Goal: Task Accomplishment & Management: Complete application form

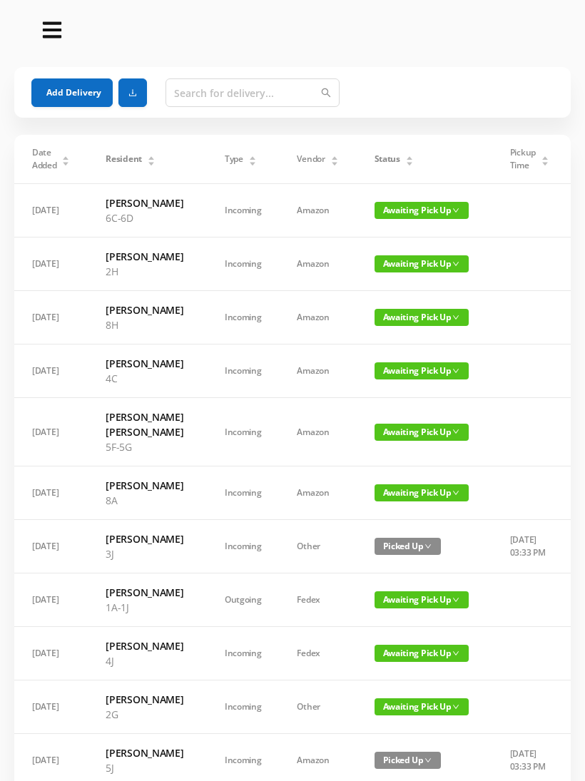
click at [420, 272] on span "Awaiting Pick Up" at bounding box center [421, 263] width 94 height 17
click at [409, 335] on link "Picked Up" at bounding box center [407, 336] width 93 height 23
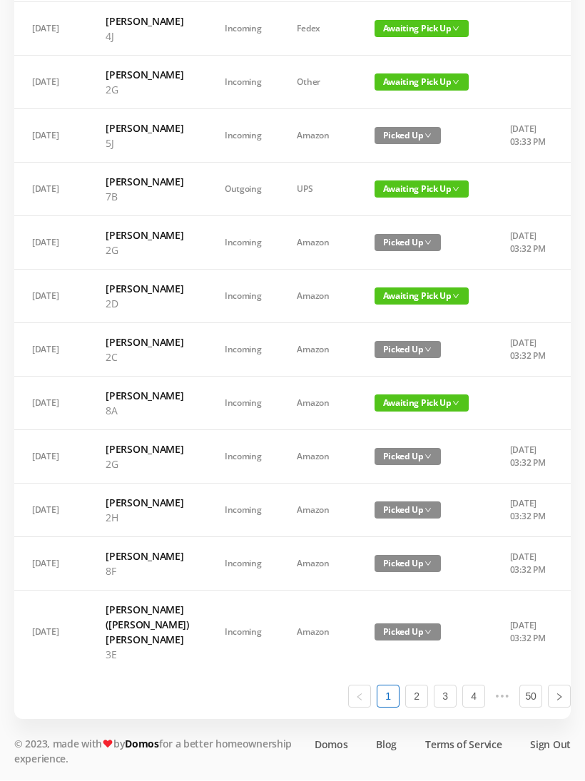
scroll to position [793, 0]
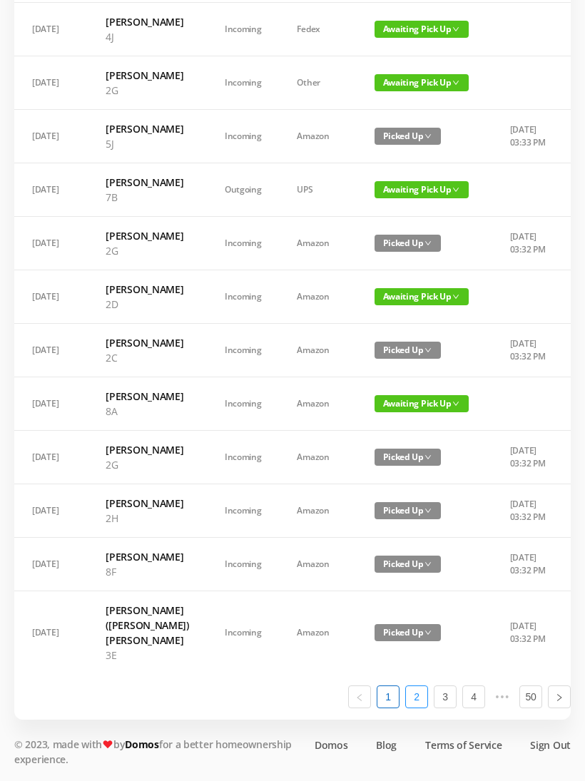
click at [423, 707] on link "2" at bounding box center [416, 696] width 21 height 21
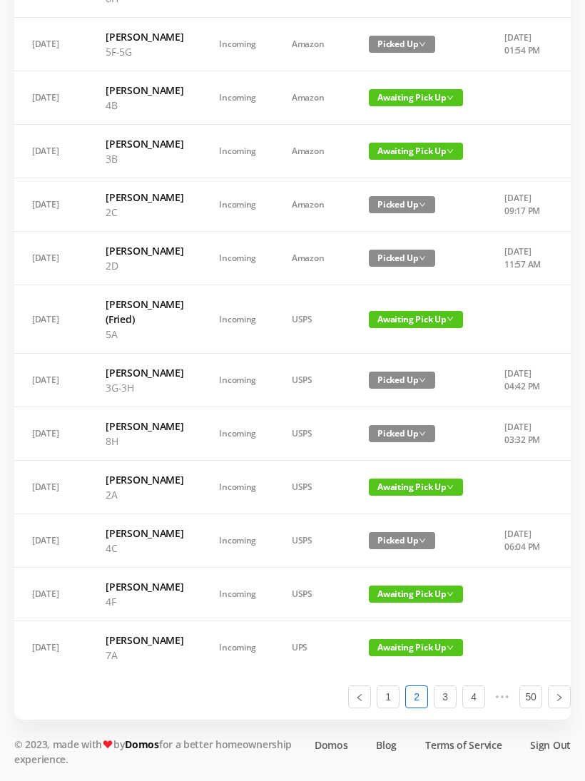
click at [423, 495] on span "Awaiting Pick Up" at bounding box center [416, 486] width 94 height 17
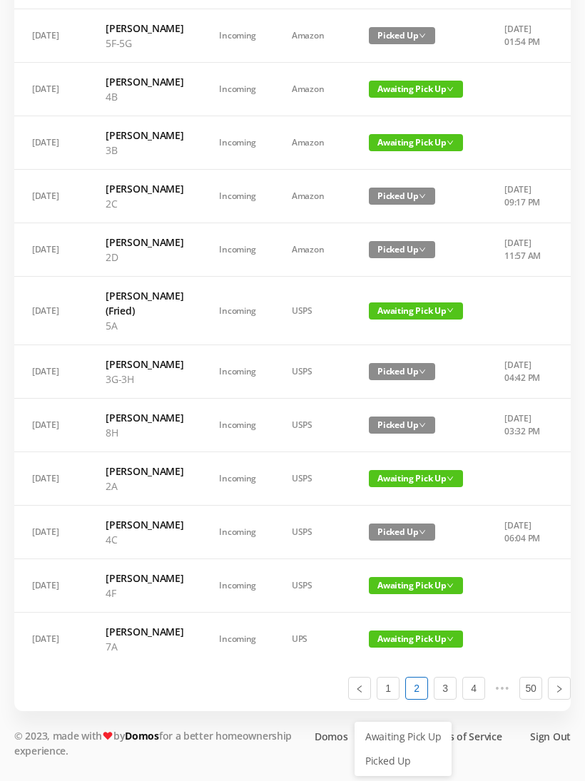
click at [399, 749] on link "Picked Up" at bounding box center [402, 760] width 93 height 23
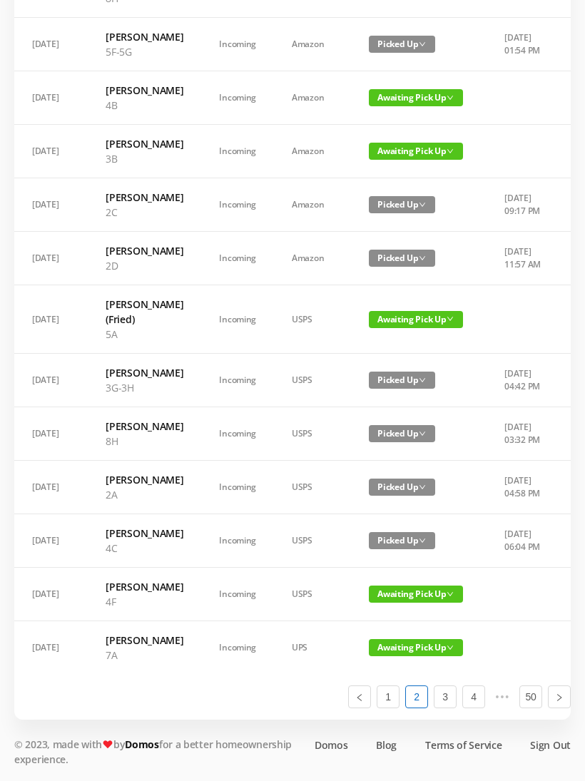
scroll to position [853, 0]
click at [456, 708] on li "3" at bounding box center [444, 696] width 23 height 23
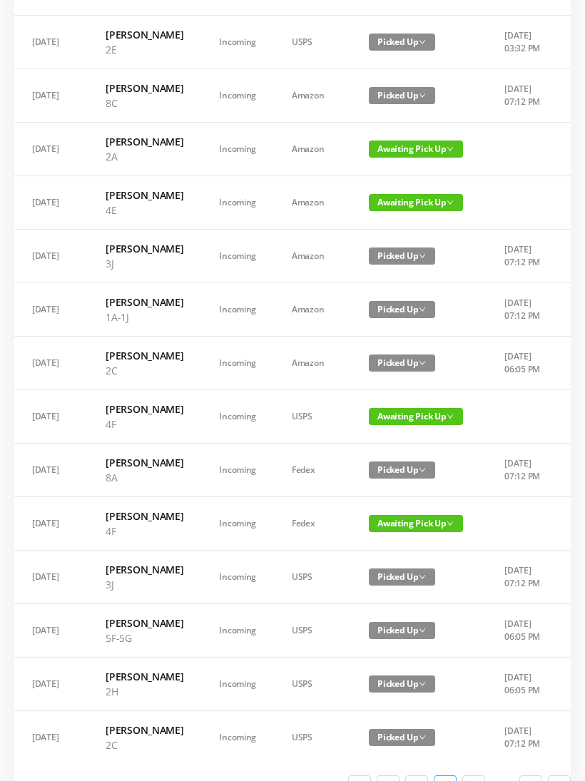
scroll to position [489, 0]
click at [409, 158] on span "Awaiting Pick Up" at bounding box center [416, 148] width 94 height 17
click at [406, 260] on link "Picked Up" at bounding box center [415, 259] width 93 height 23
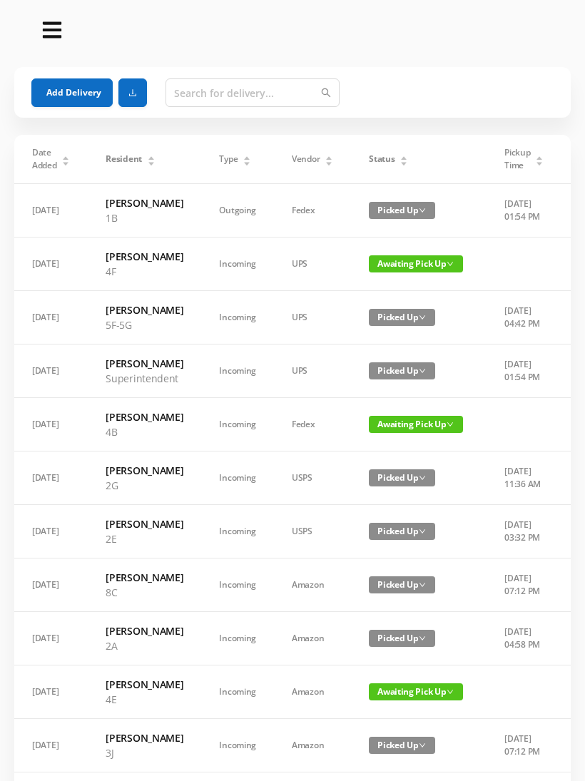
scroll to position [0, 0]
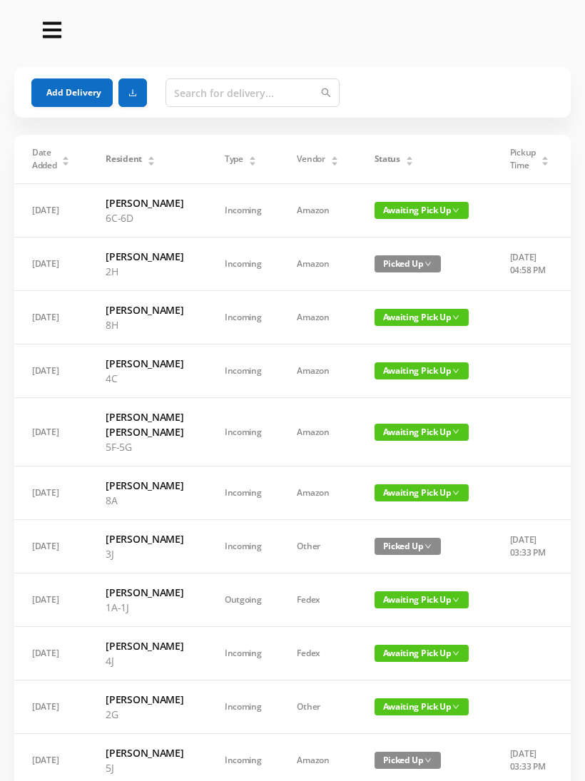
click at [77, 95] on button "Add Delivery" at bounding box center [71, 92] width 81 height 29
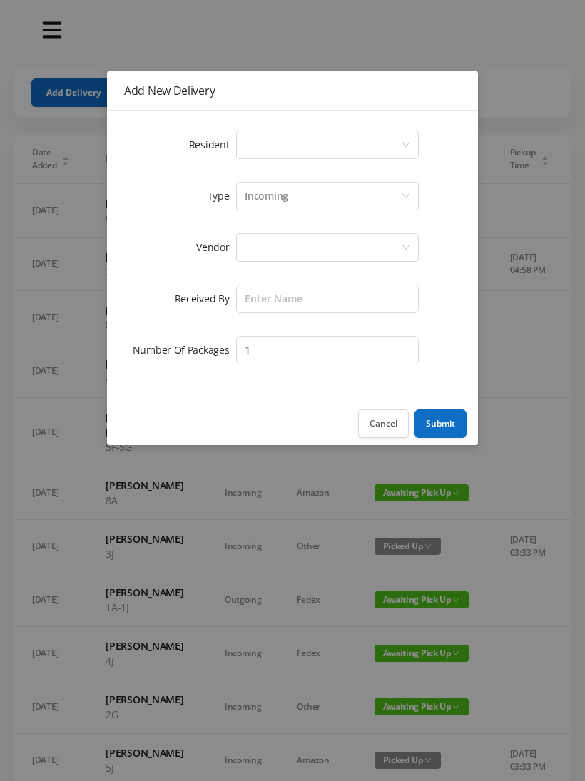
click at [324, 148] on div "Select a person" at bounding box center [323, 144] width 156 height 27
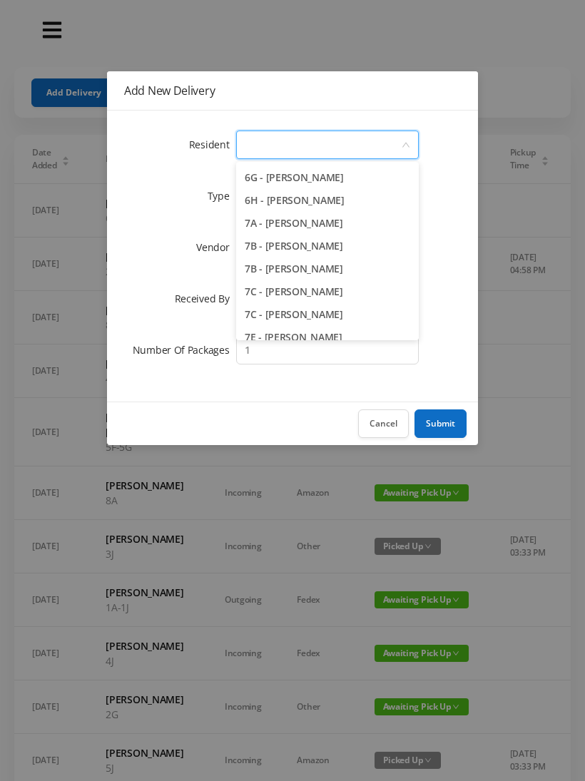
scroll to position [1596, 0]
click at [368, 276] on li "7B - Yukiko Graubard" at bounding box center [327, 268] width 182 height 23
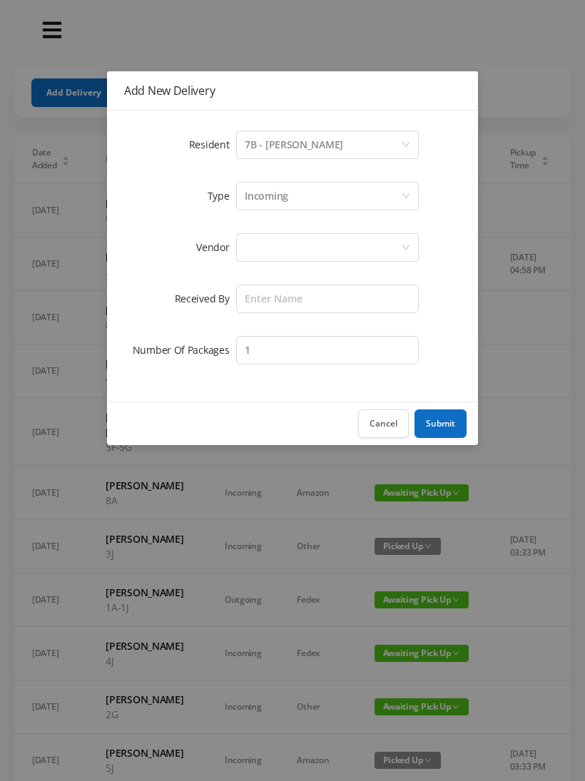
click at [308, 195] on div "Incoming" at bounding box center [323, 195] width 156 height 27
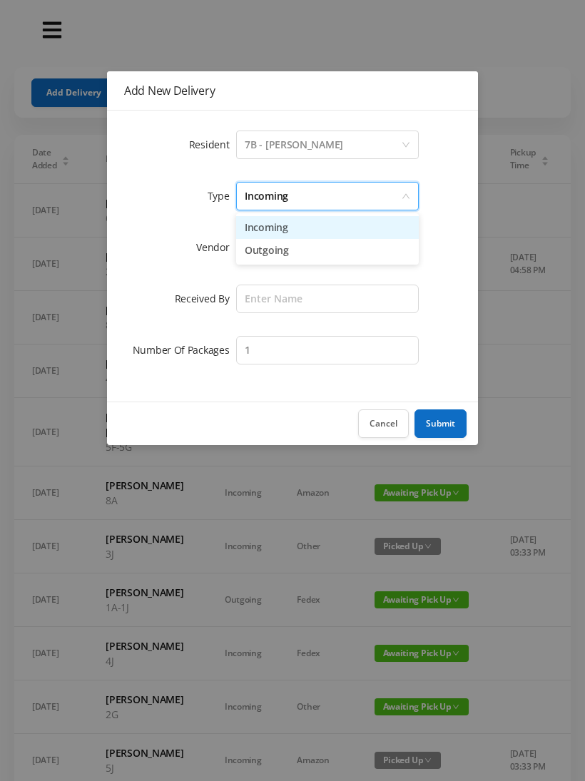
click at [298, 227] on li "Incoming" at bounding box center [327, 227] width 182 height 23
click at [279, 250] on div at bounding box center [323, 247] width 156 height 27
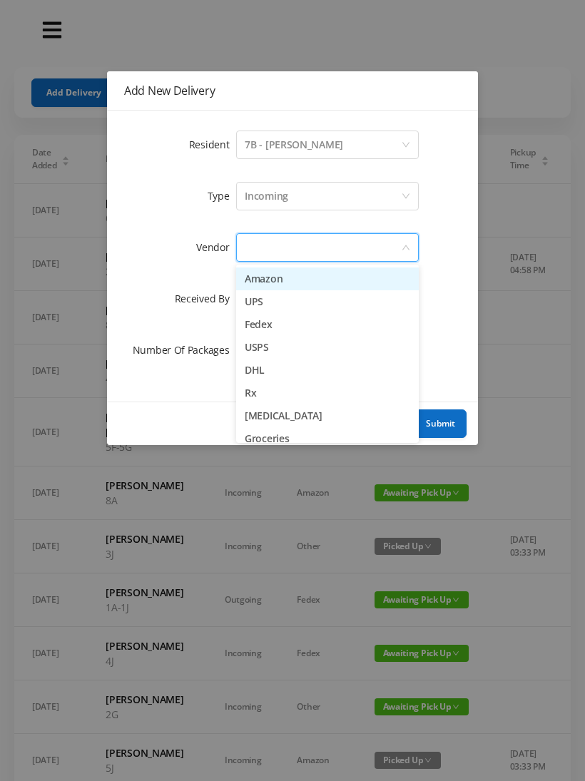
click at [309, 351] on li "USPS" at bounding box center [327, 347] width 182 height 23
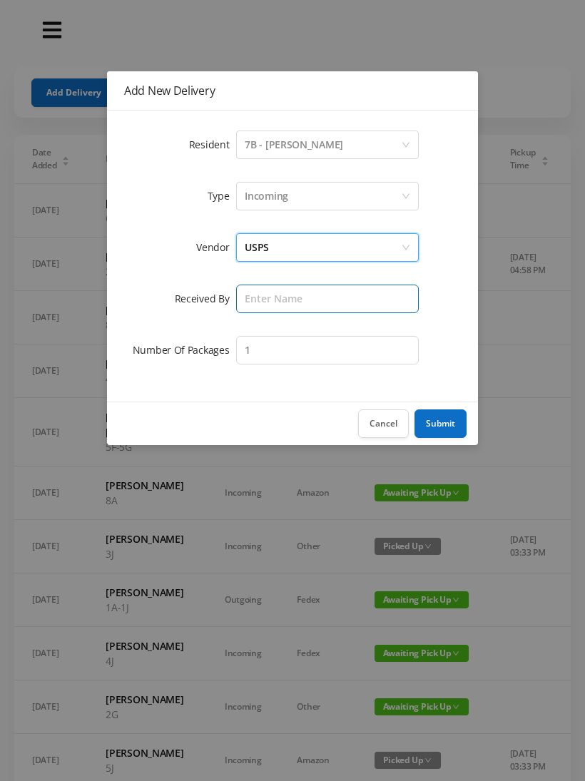
click at [279, 307] on input "text" at bounding box center [327, 298] width 182 height 29
type input "Melece"
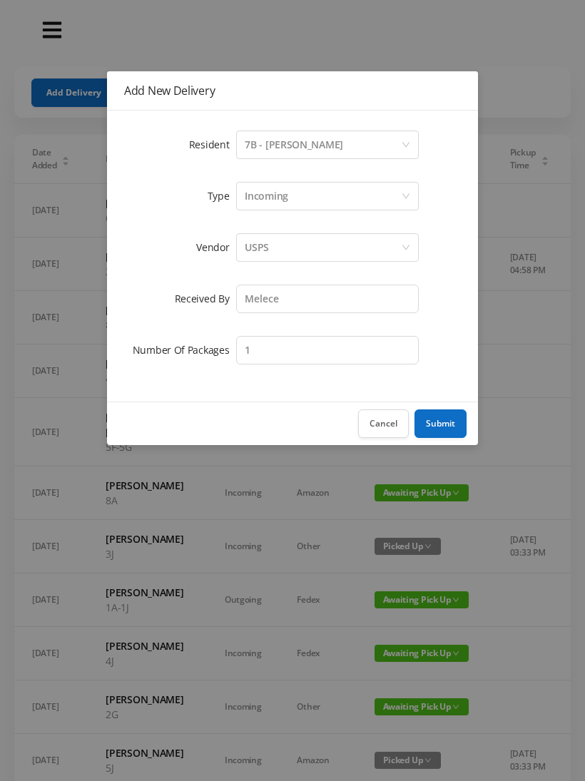
click at [447, 423] on button "Submit" at bounding box center [440, 423] width 52 height 29
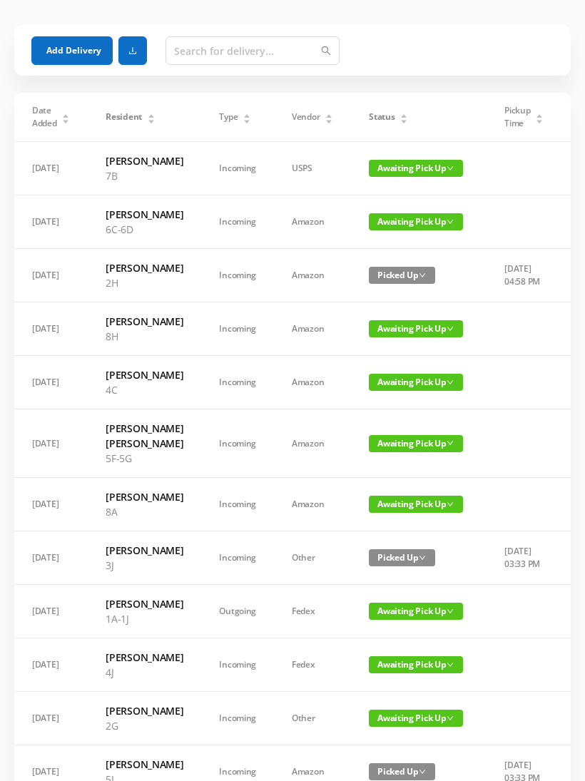
scroll to position [82, 0]
